Goal: Find specific page/section: Find specific page/section

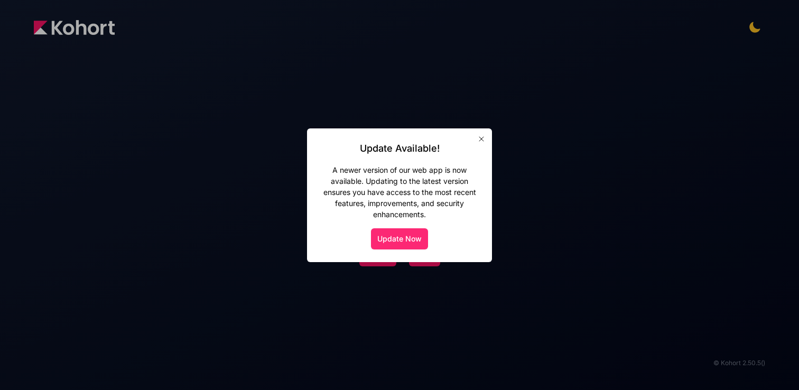
click at [407, 243] on button "Update Now" at bounding box center [399, 238] width 57 height 21
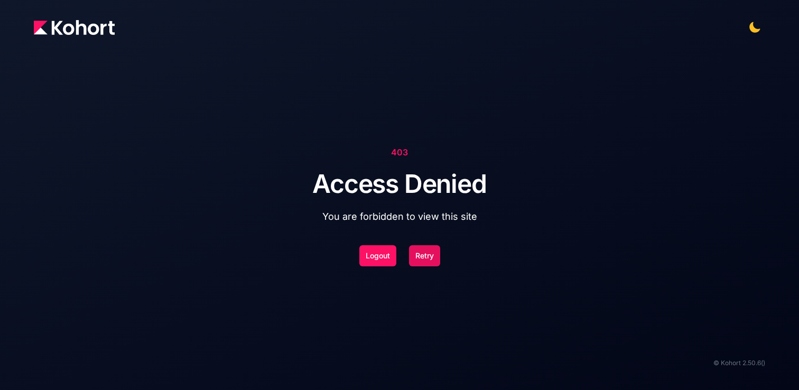
click at [418, 260] on button "Retry" at bounding box center [424, 255] width 31 height 21
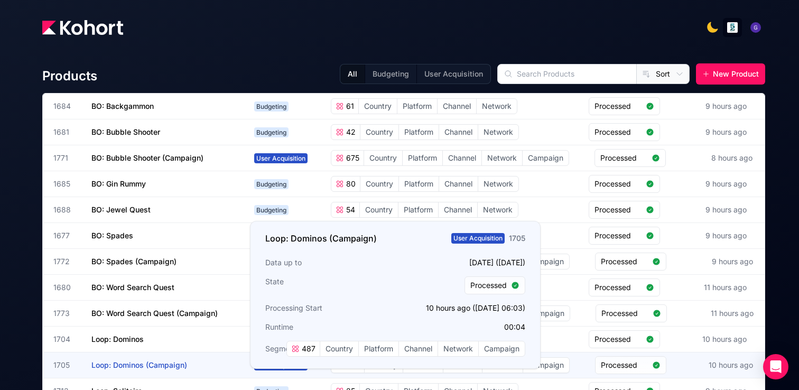
click at [188, 365] on h3 "Loop: Dominos (Campaign)" at bounding box center [170, 365] width 159 height 25
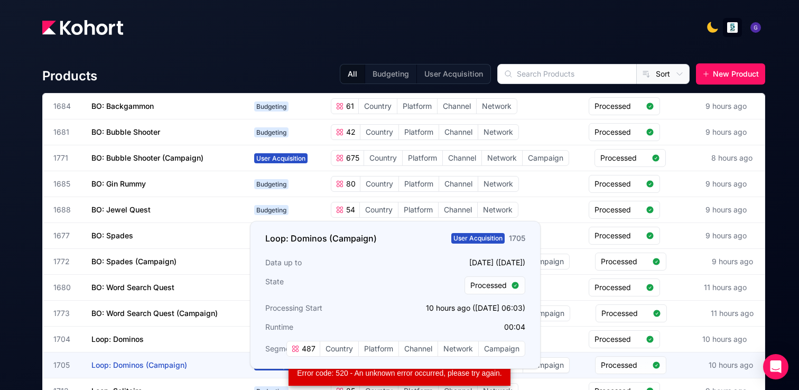
click at [227, 365] on h3 "Loop: Dominos (Campaign)" at bounding box center [170, 365] width 159 height 25
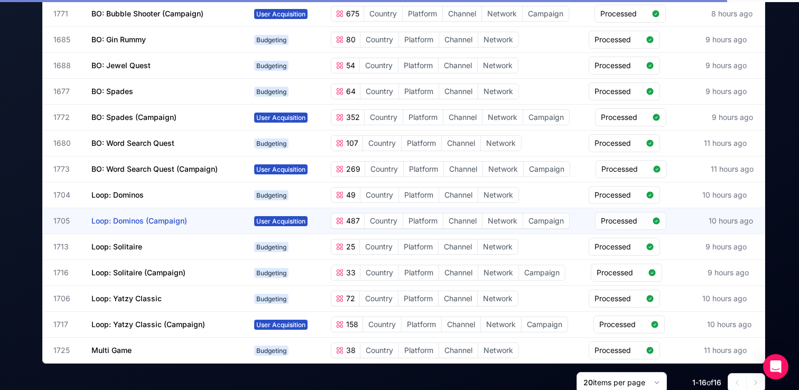
scroll to position [172, 0]
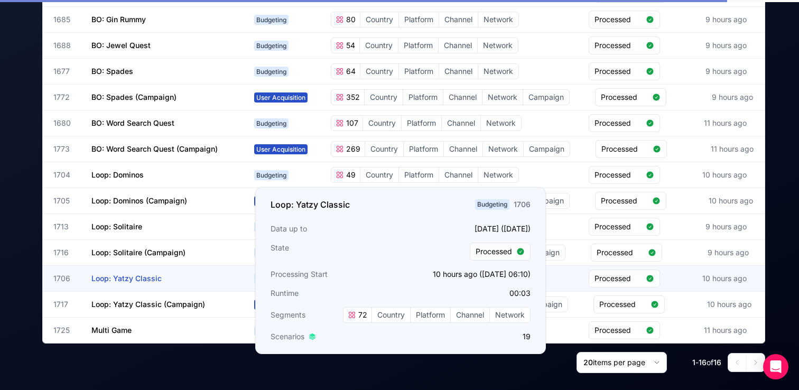
click at [190, 274] on h3 "Loop: Yatzy Classic" at bounding box center [170, 278] width 159 height 25
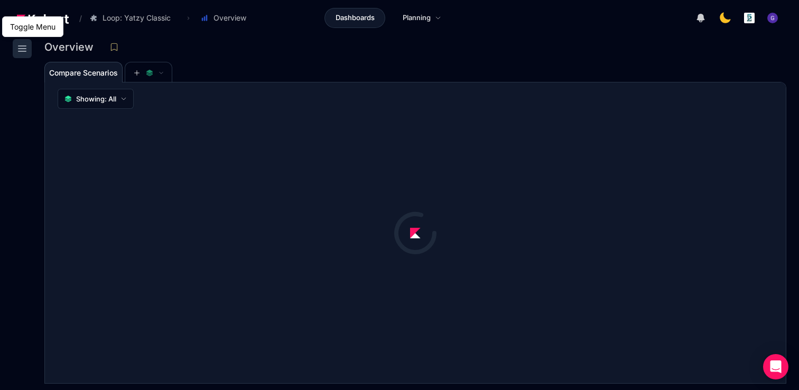
click at [22, 47] on icon at bounding box center [22, 48] width 13 height 13
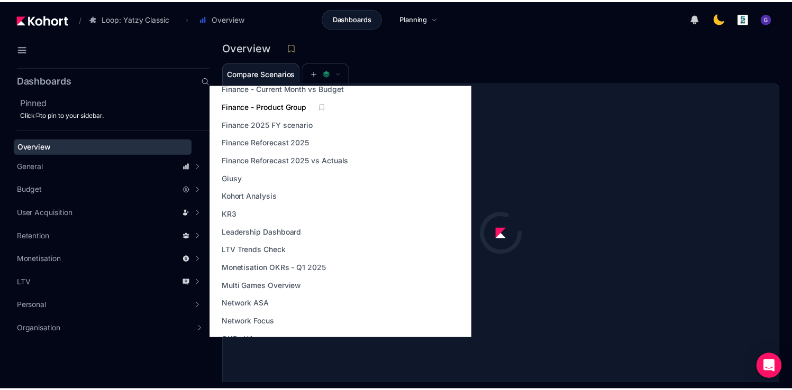
scroll to position [192, 0]
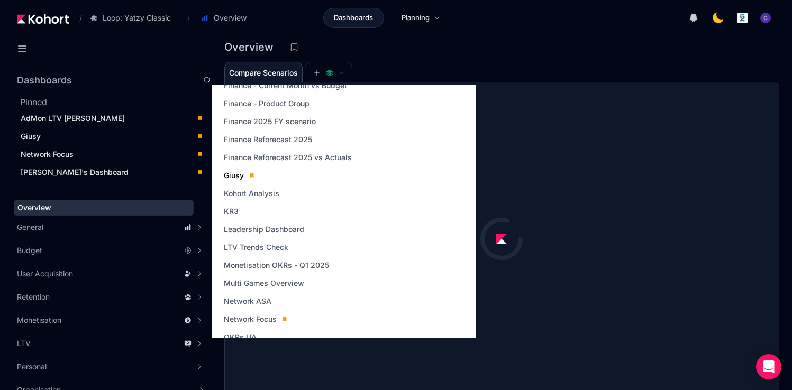
click at [238, 173] on span "Giusy" at bounding box center [234, 175] width 20 height 11
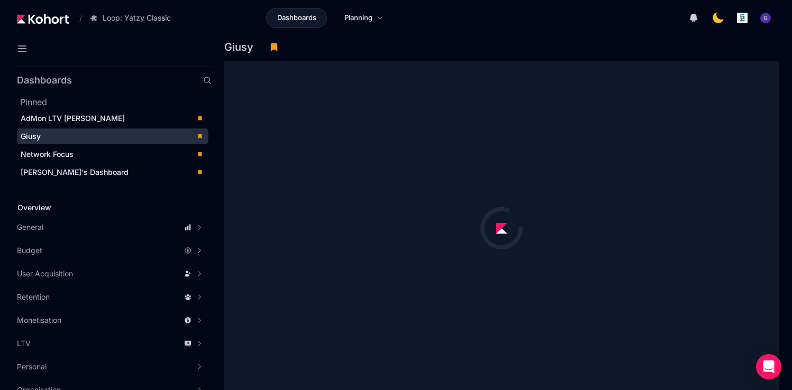
click at [102, 139] on div "Giusy" at bounding box center [105, 136] width 169 height 11
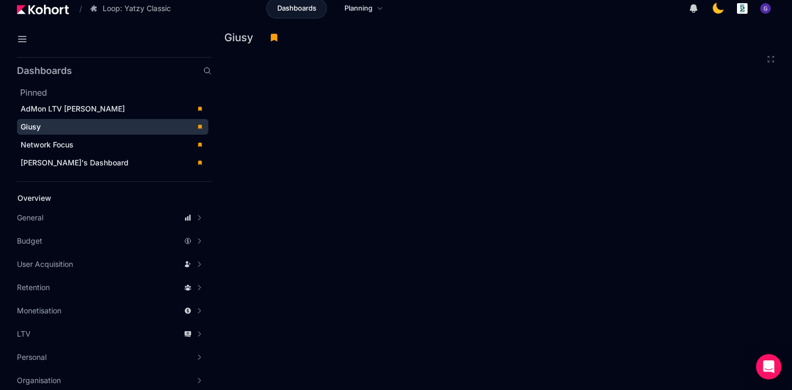
scroll to position [12, 0]
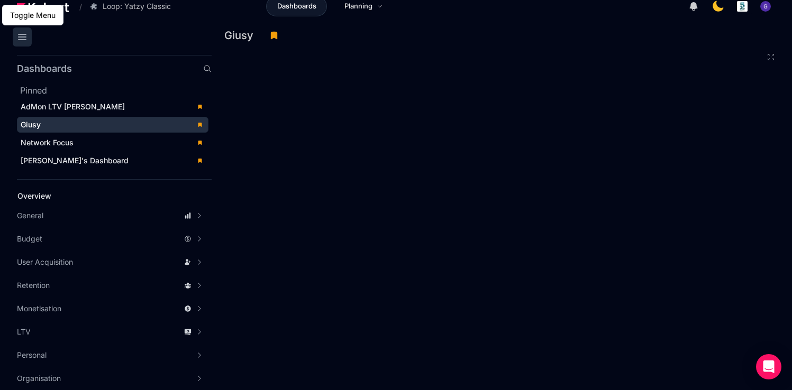
click at [17, 38] on icon at bounding box center [22, 37] width 13 height 13
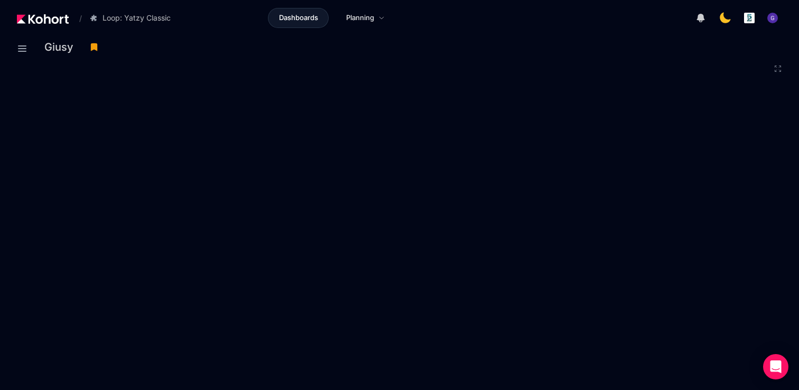
click at [55, 47] on h3 "Giusy" at bounding box center [61, 47] width 35 height 11
click at [51, 19] on img at bounding box center [43, 19] width 52 height 10
